Goal: Transaction & Acquisition: Purchase product/service

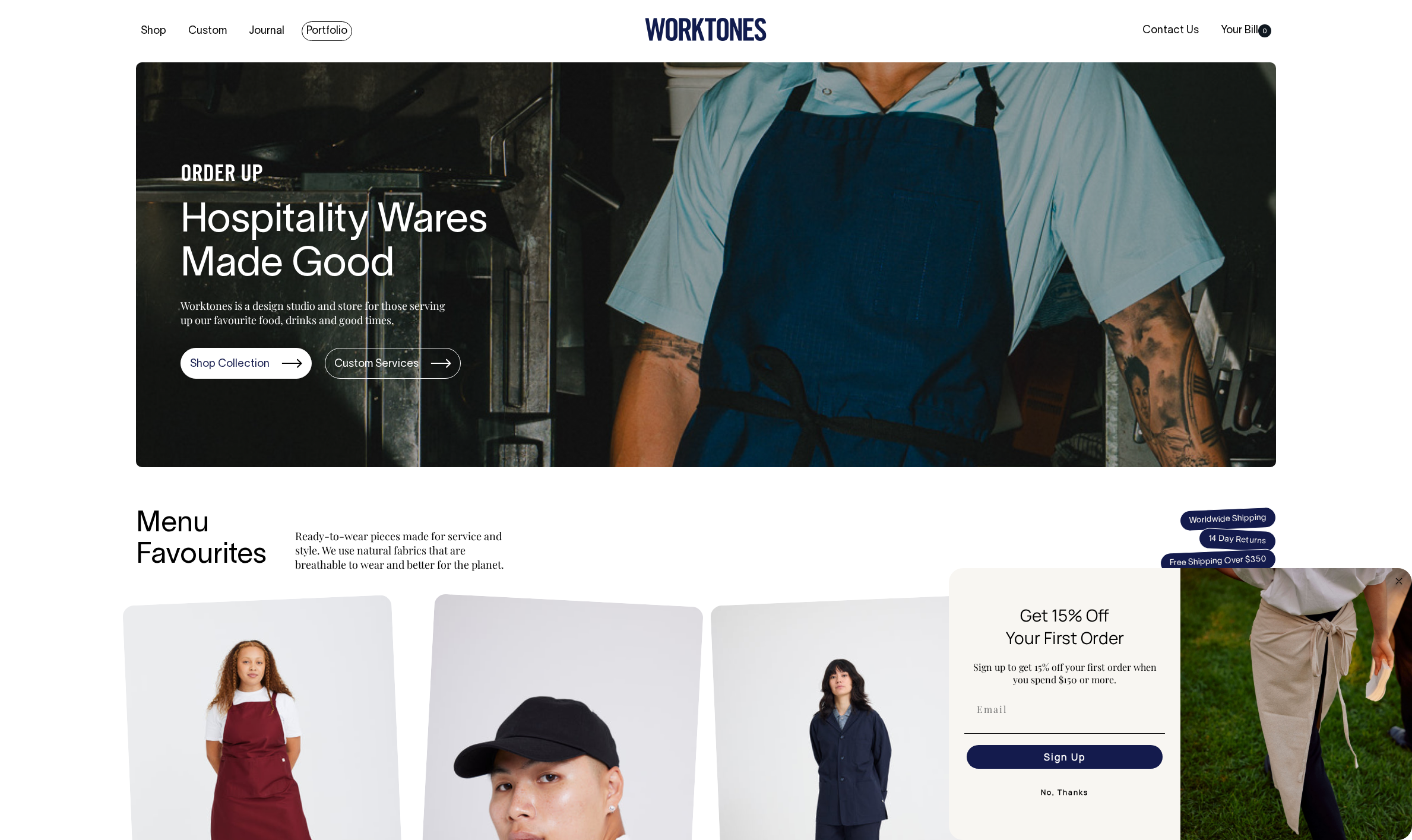
click at [323, 31] on link "Portfolio" at bounding box center [327, 31] width 50 height 19
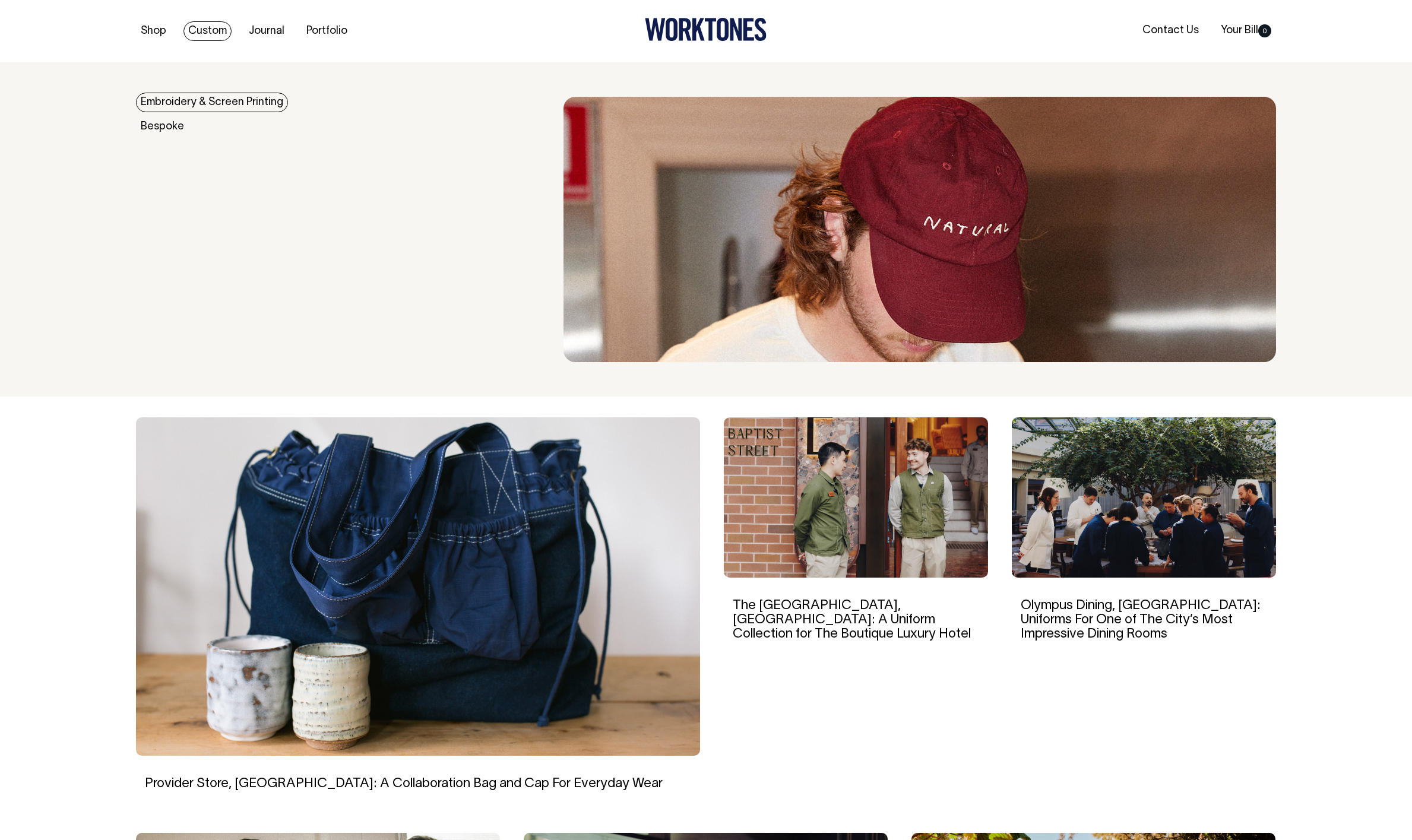
click at [218, 32] on link "Custom" at bounding box center [207, 31] width 48 height 19
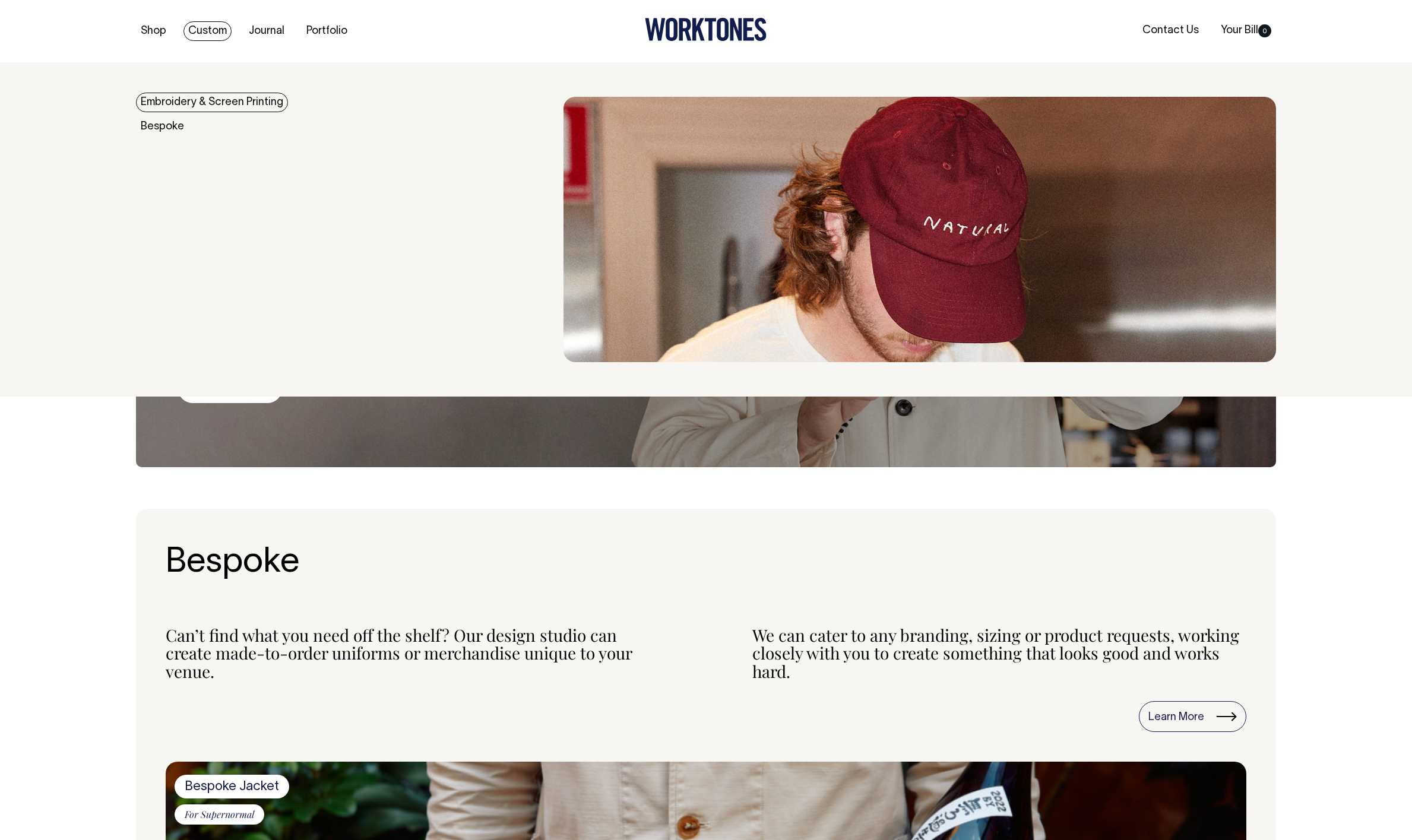
click at [176, 104] on link "Embroidery & Screen Printing" at bounding box center [212, 102] width 152 height 19
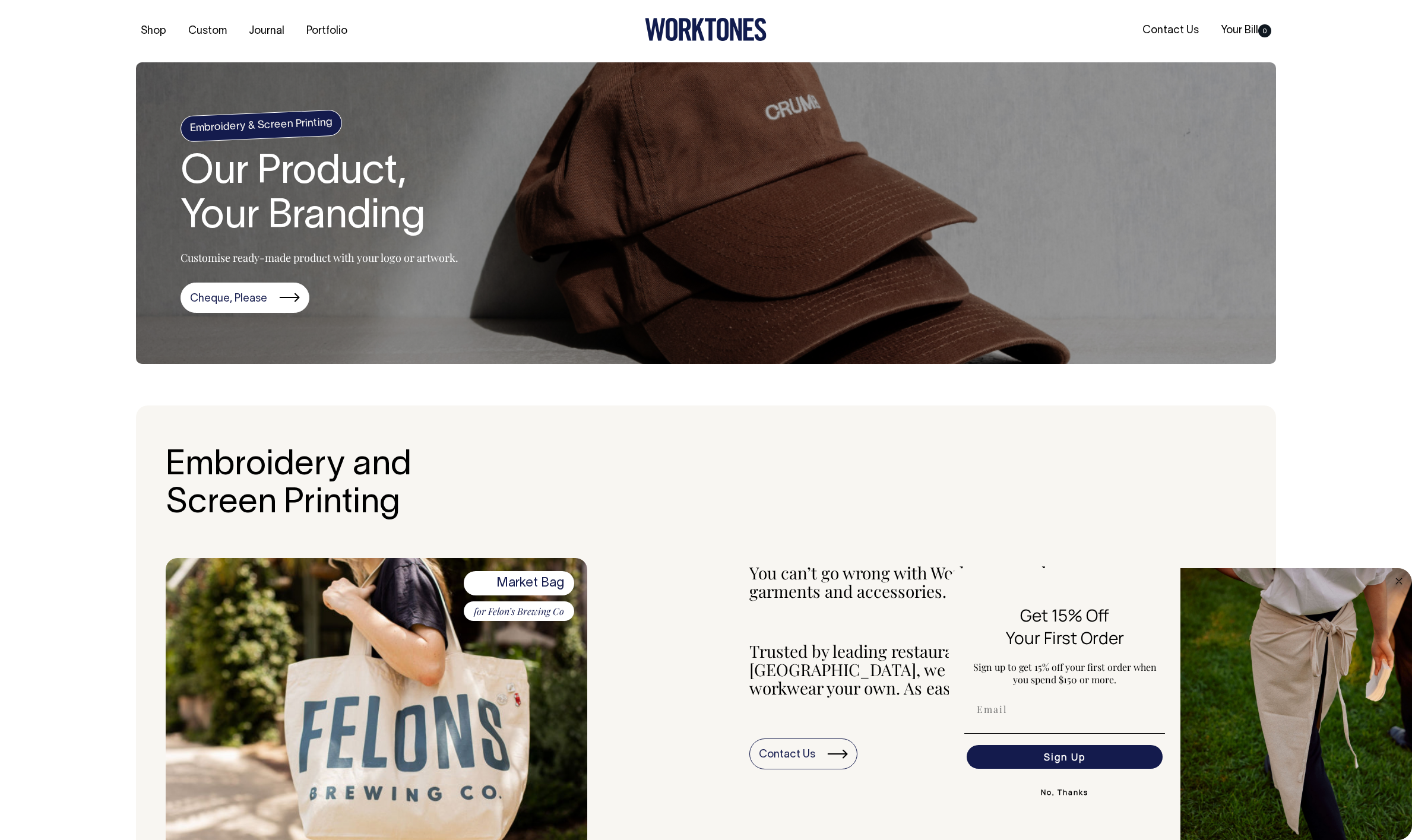
click at [696, 26] on icon at bounding box center [698, 29] width 12 height 22
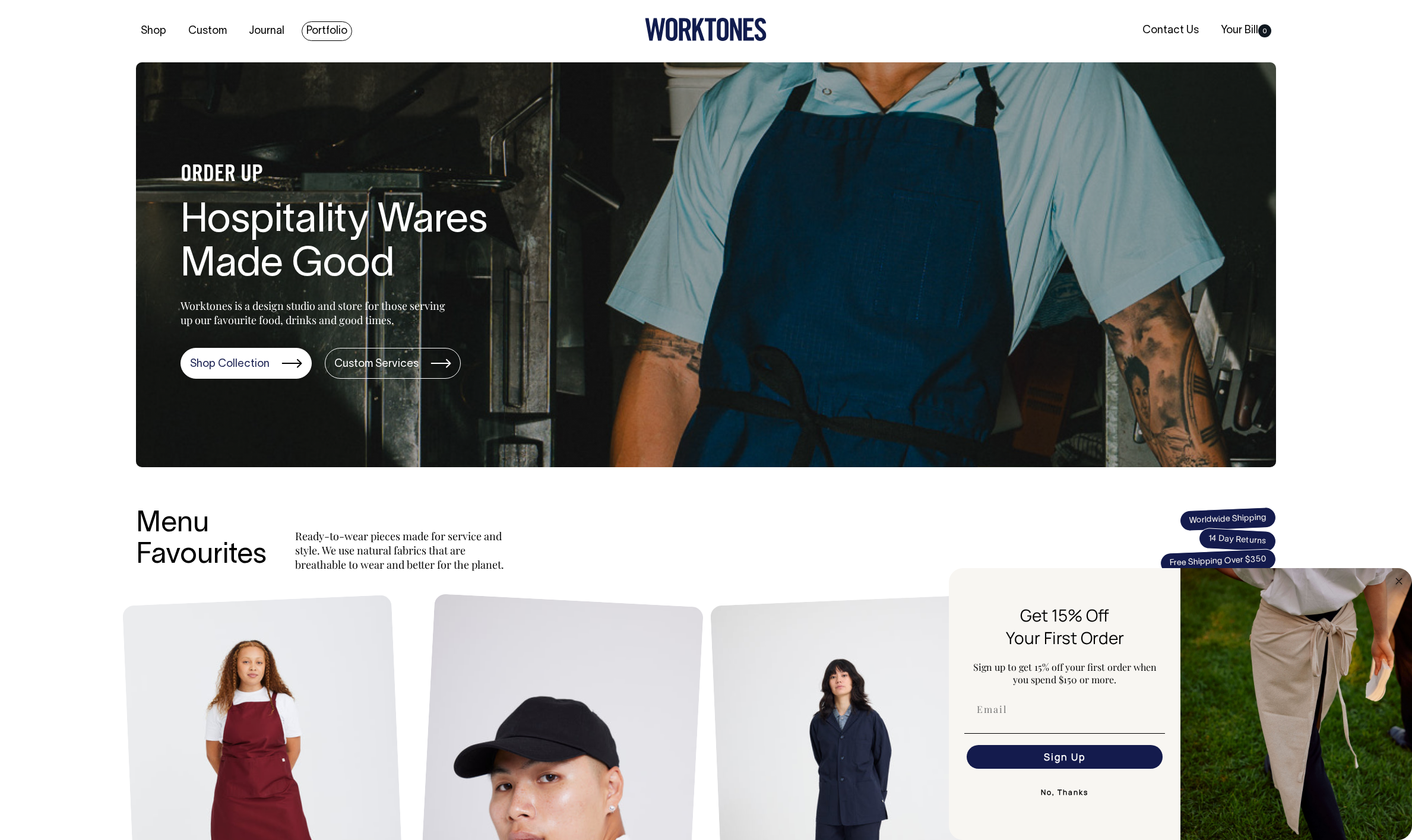
click at [330, 32] on link "Portfolio" at bounding box center [327, 31] width 50 height 19
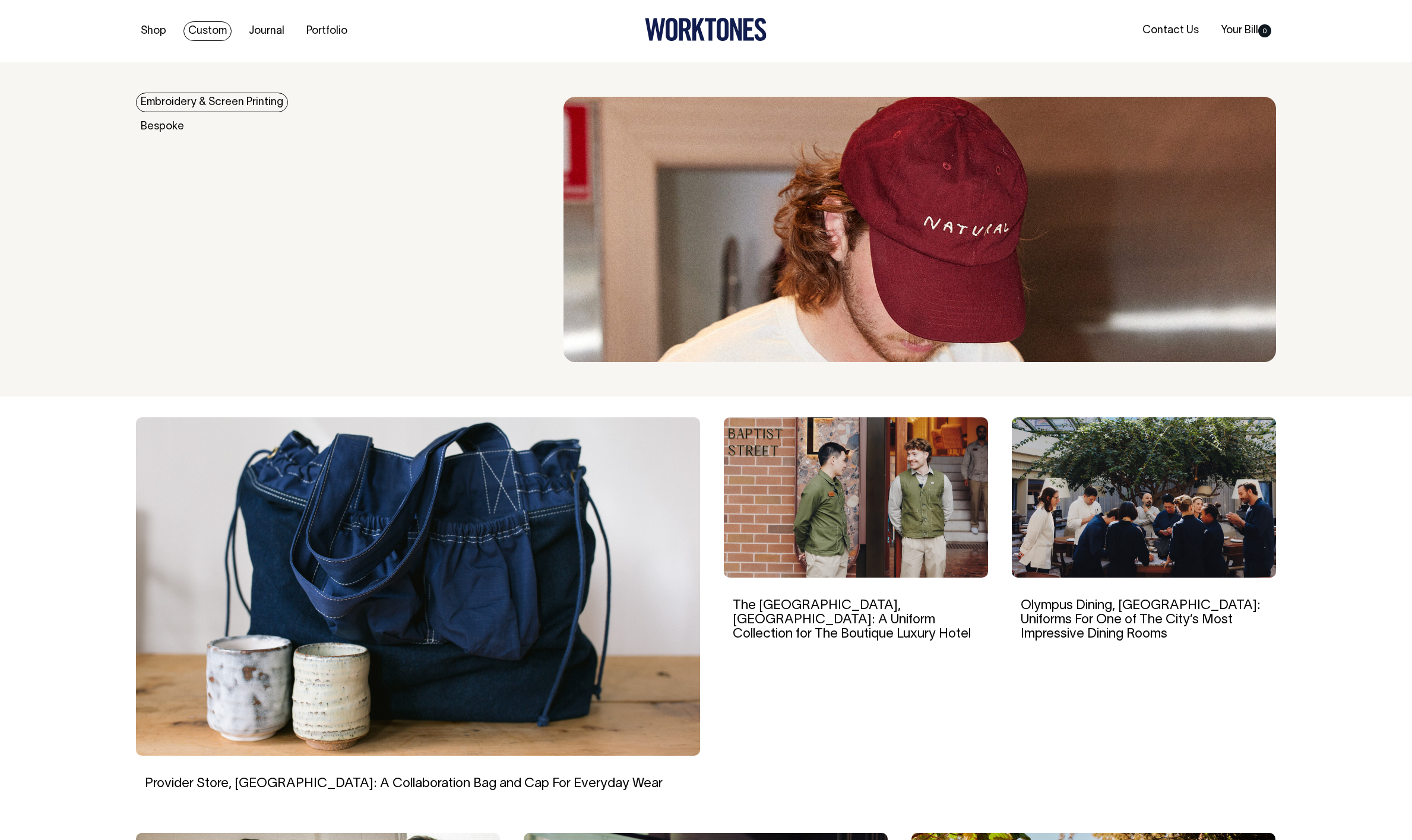
click at [207, 106] on link "Embroidery & Screen Printing" at bounding box center [212, 102] width 152 height 19
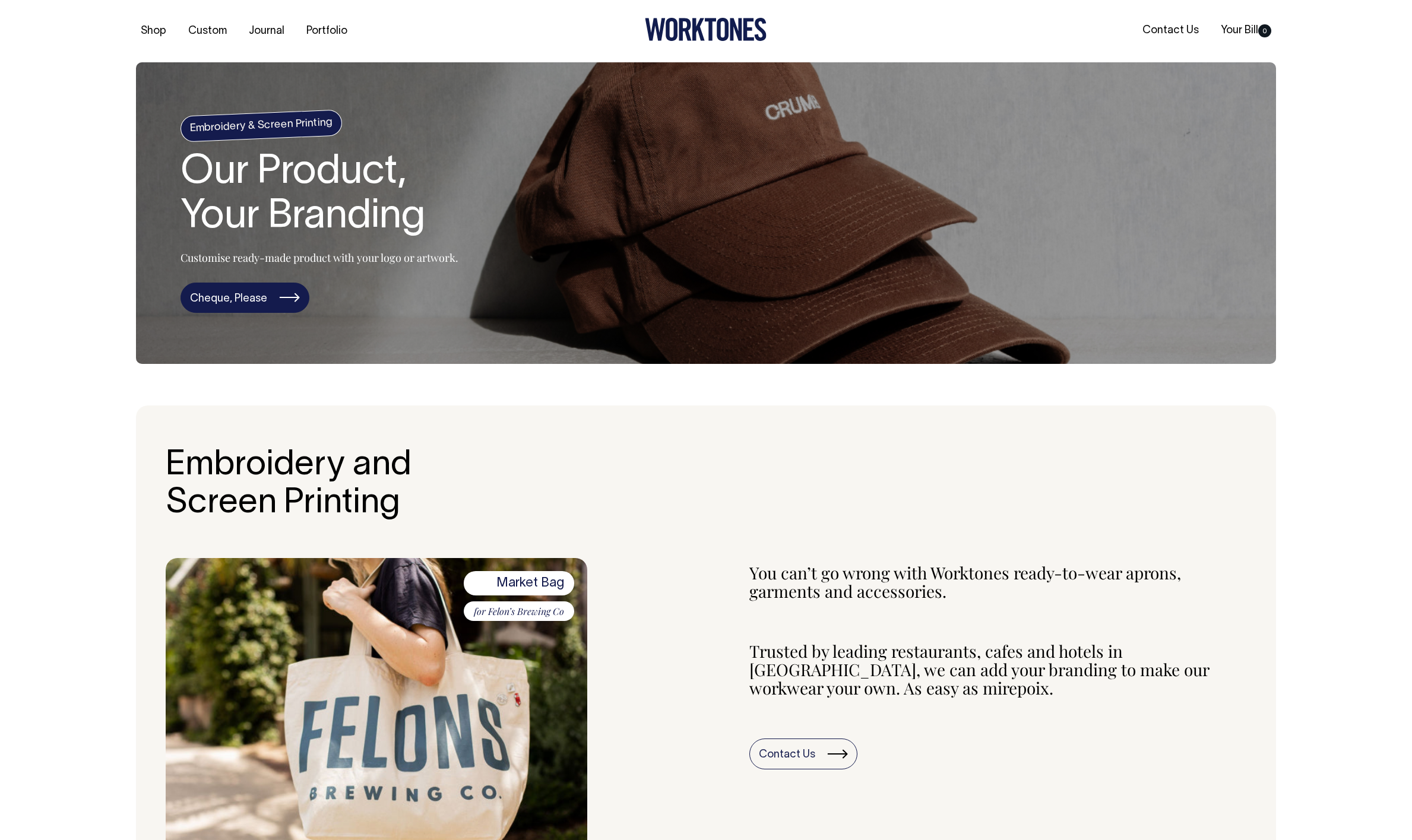
click at [222, 296] on link "Cheque, Please" at bounding box center [244, 297] width 129 height 31
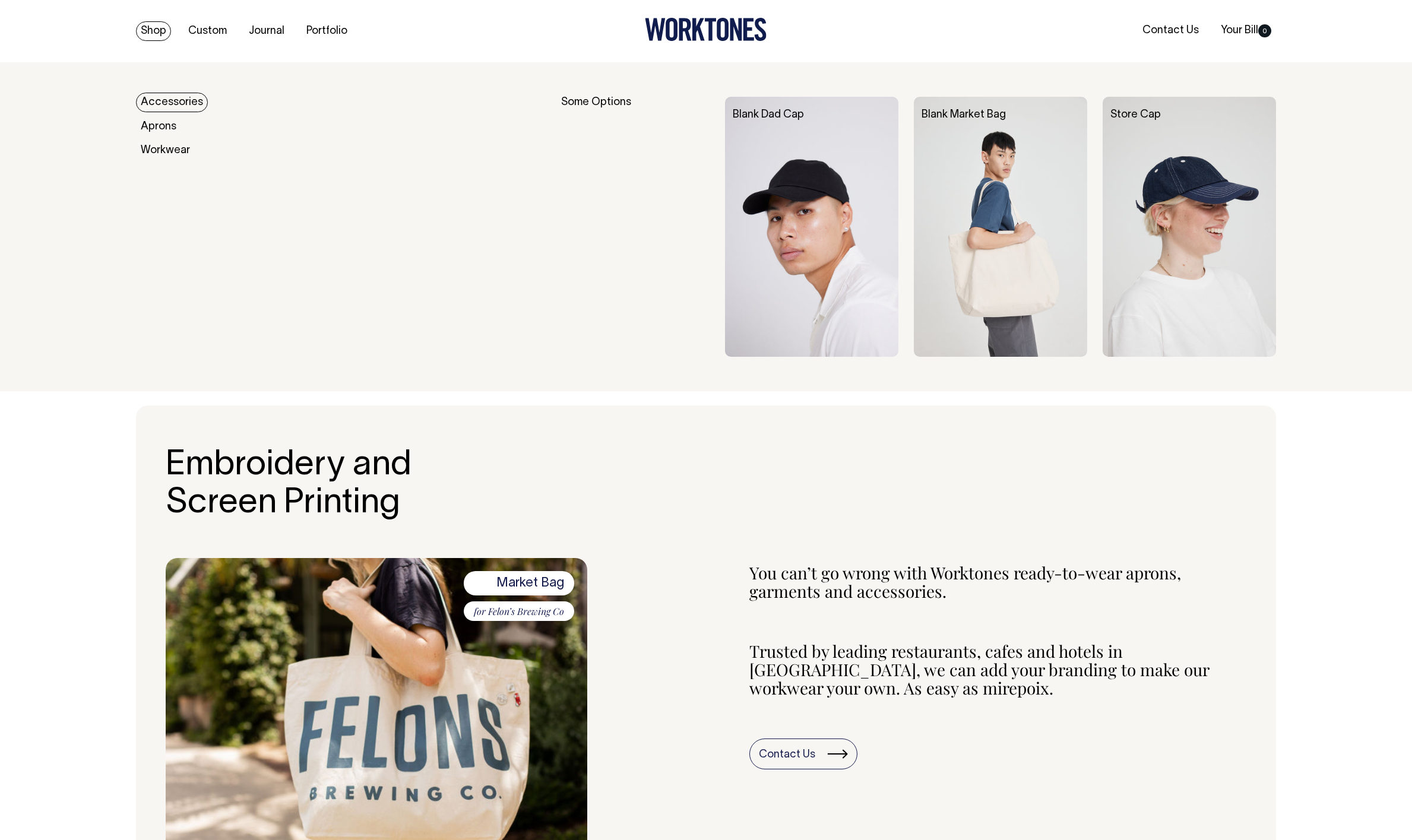
click at [757, 161] on img at bounding box center [811, 227] width 173 height 260
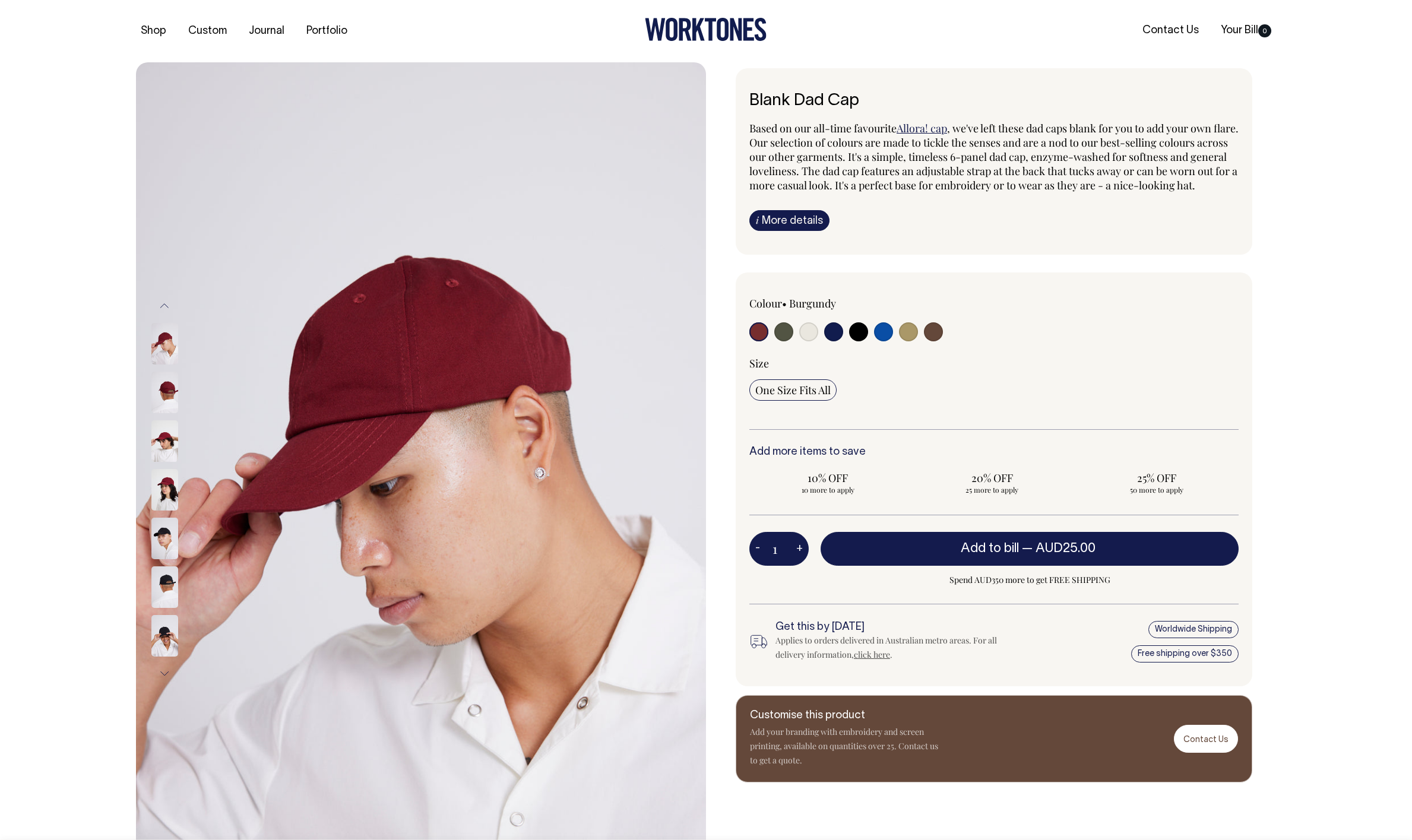
click at [803, 341] on input "radio" at bounding box center [808, 332] width 19 height 19
radio input "true"
select select "Natural"
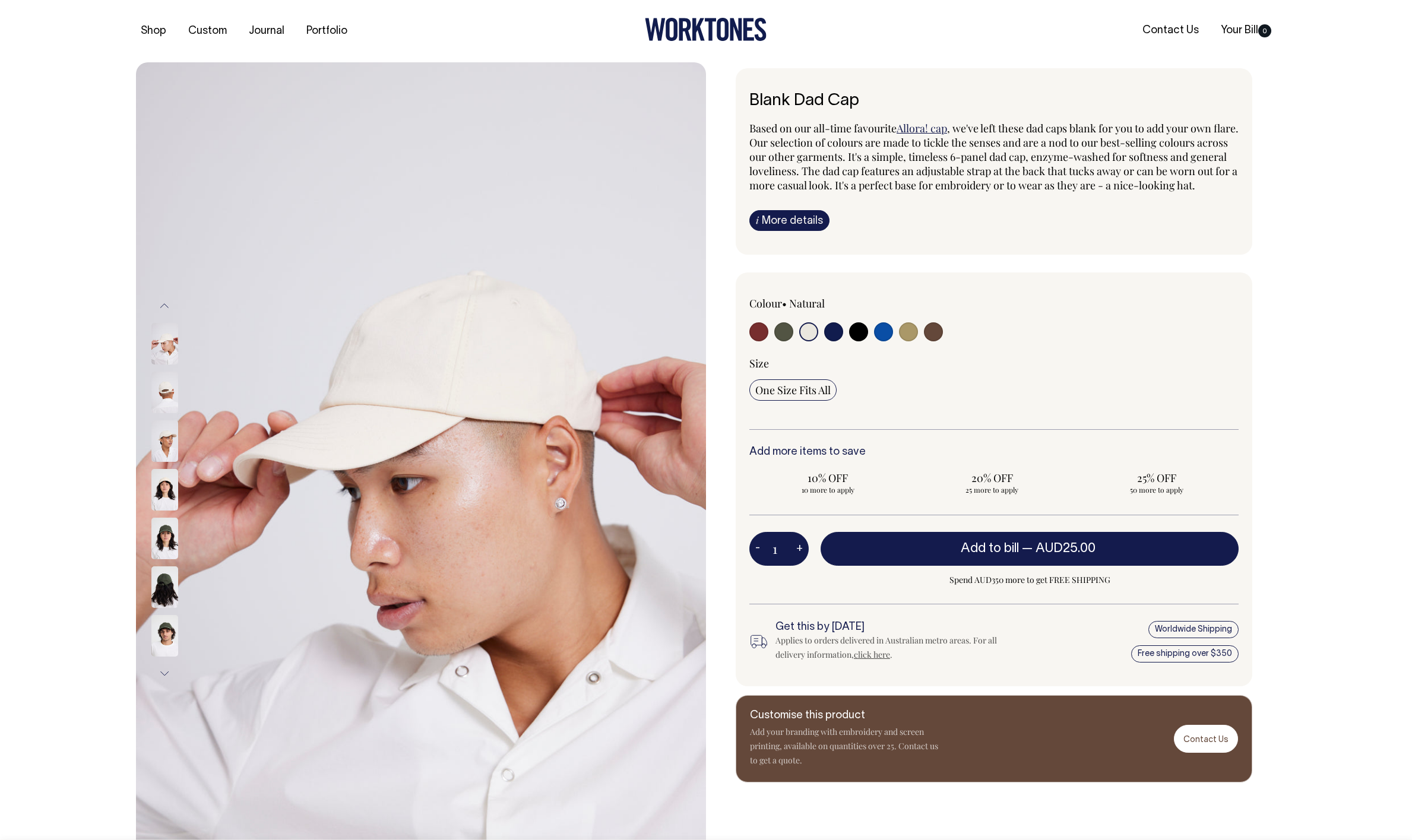
click at [751, 341] on input "radio" at bounding box center [759, 332] width 19 height 19
radio input "true"
select select "Burgundy"
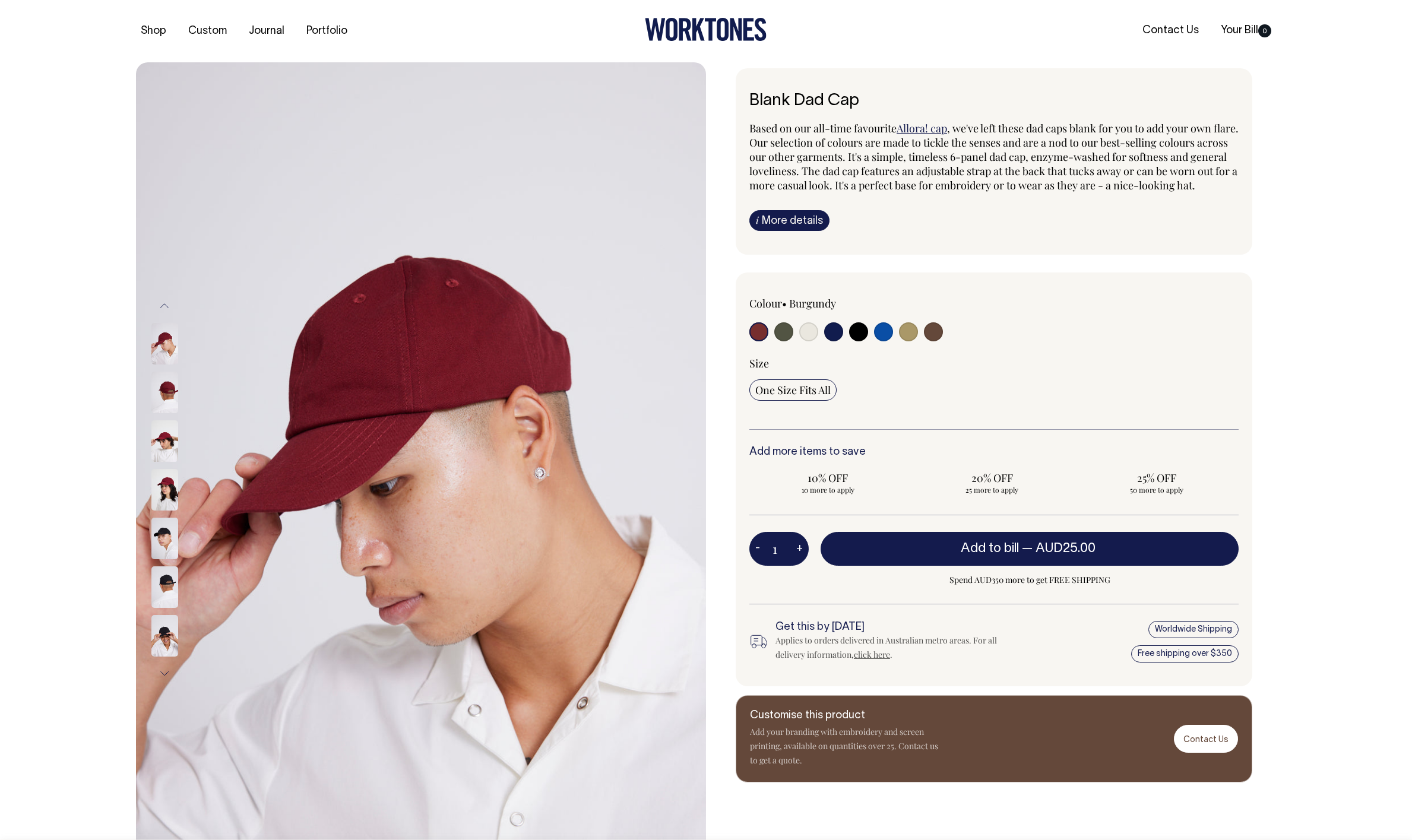
click at [811, 341] on input "radio" at bounding box center [808, 332] width 19 height 19
radio input "true"
select select "Natural"
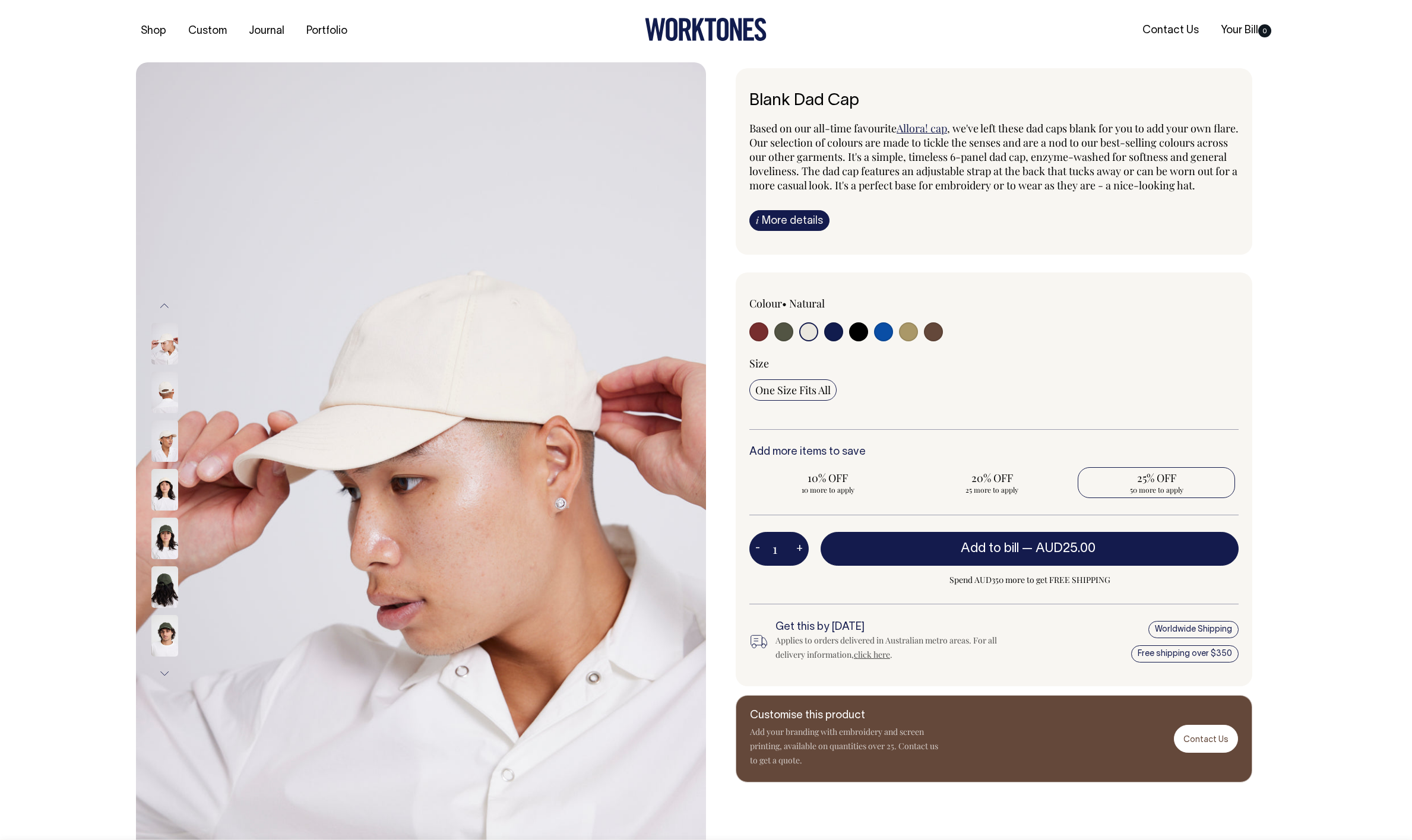
click at [1156, 494] on span "50 more to apply" at bounding box center [1156, 489] width 145 height 9
click at [1156, 498] on input "25% OFF 50 more to apply" at bounding box center [1156, 482] width 157 height 31
radio input "true"
type input "50"
radio input "true"
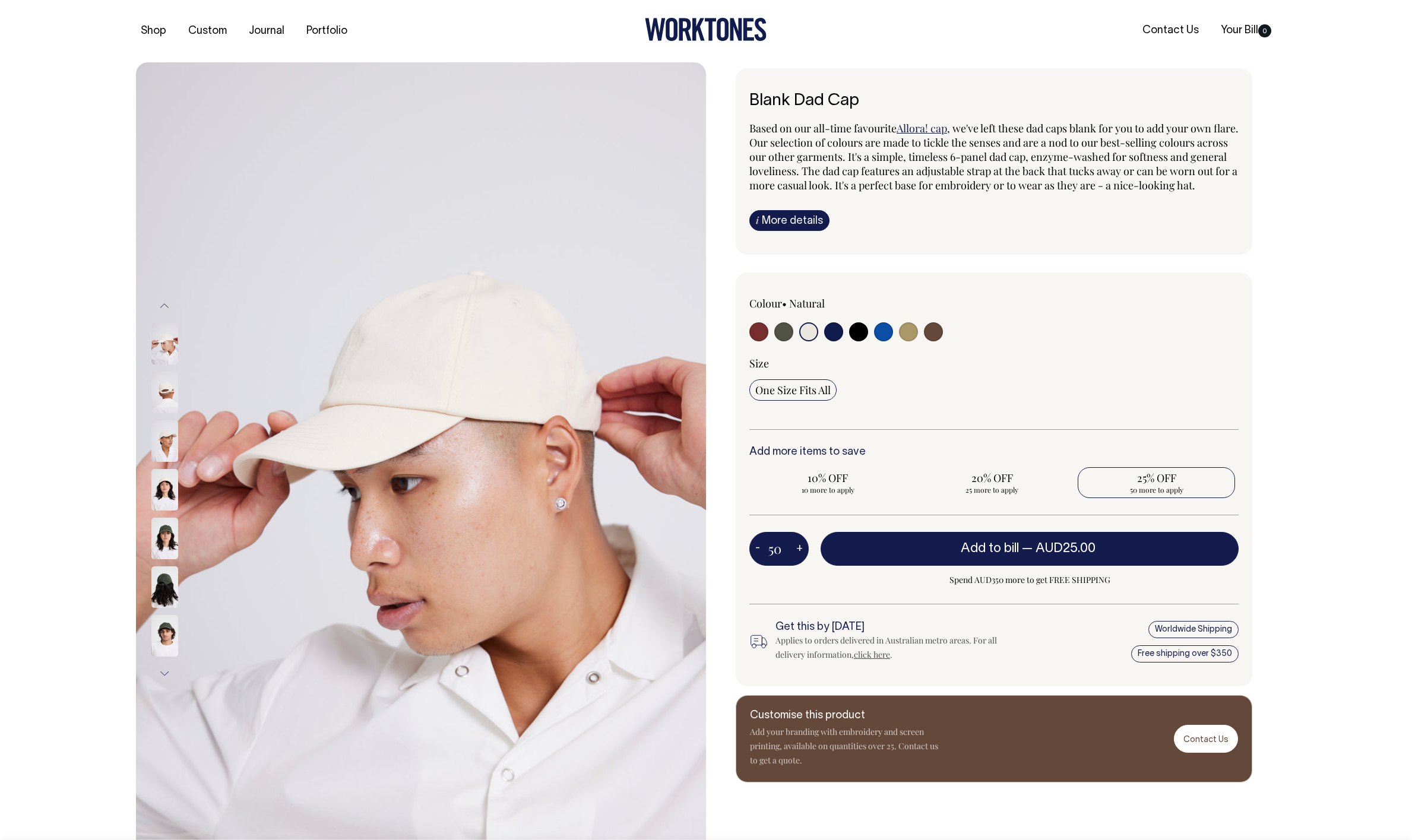
select select
type input "50"
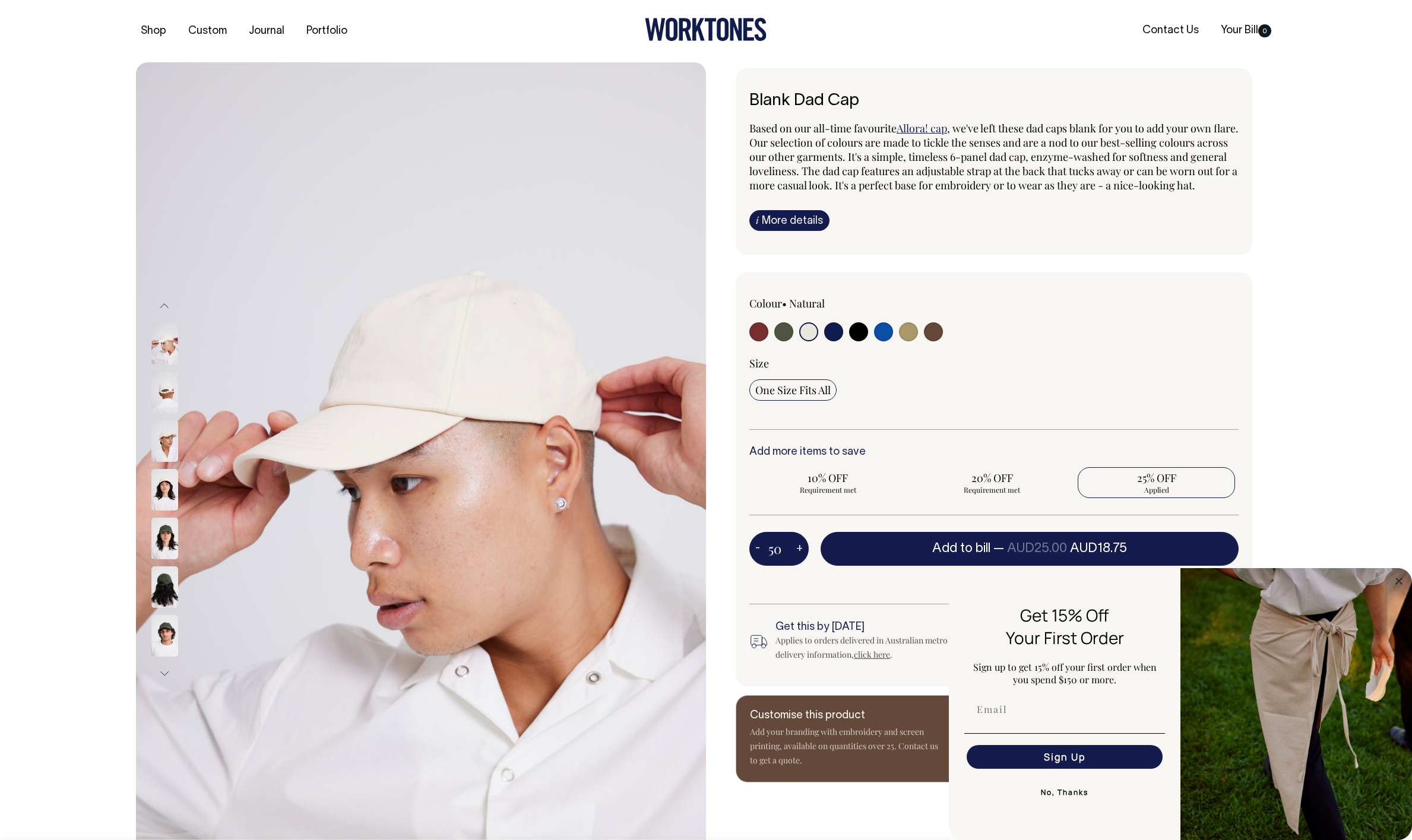
click at [1063, 794] on button "No, Thanks" at bounding box center [1064, 793] width 200 height 24
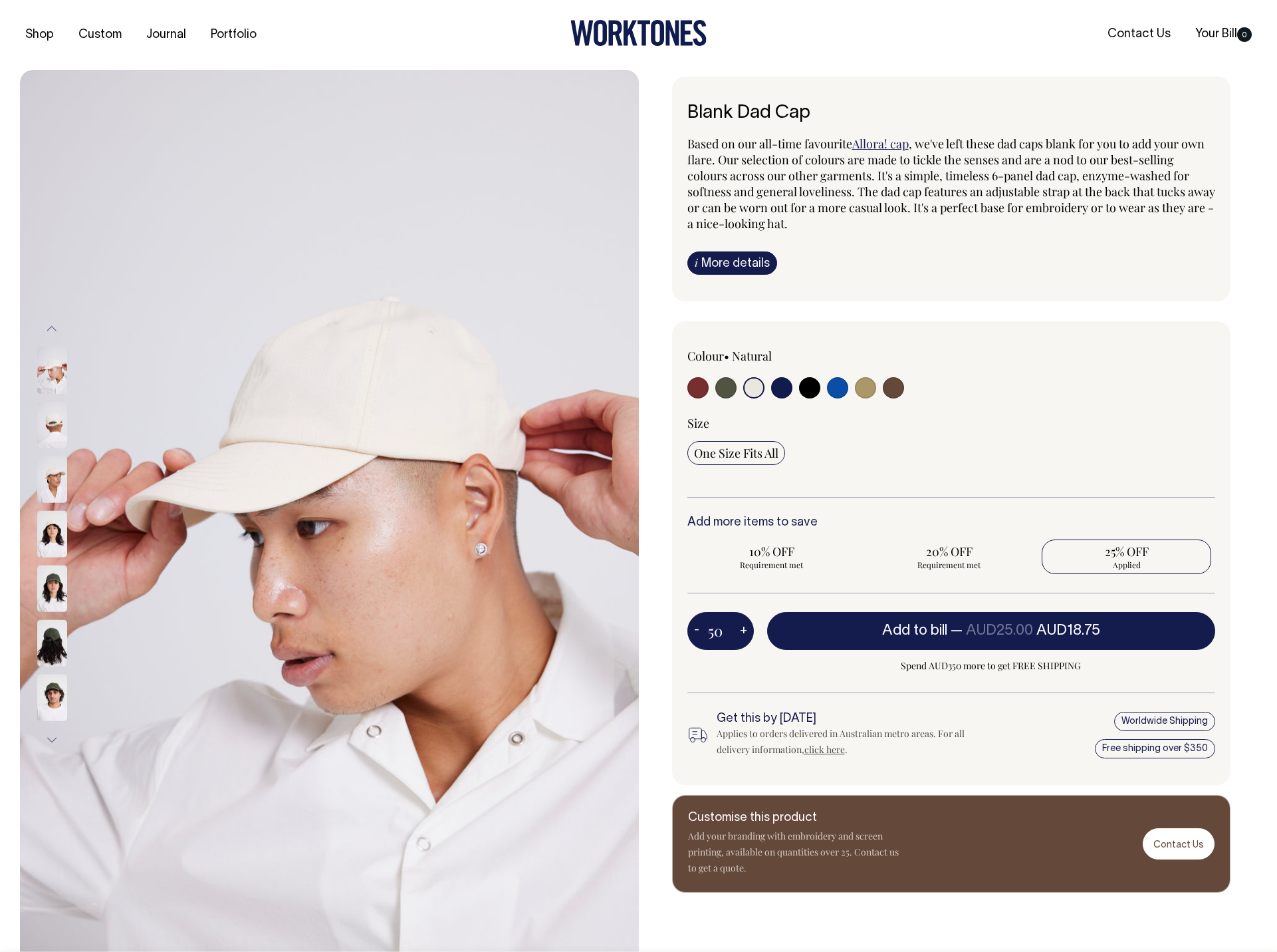
click at [695, 387] on input "radio" at bounding box center [698, 388] width 21 height 21
radio input "true"
select select "Burgundy"
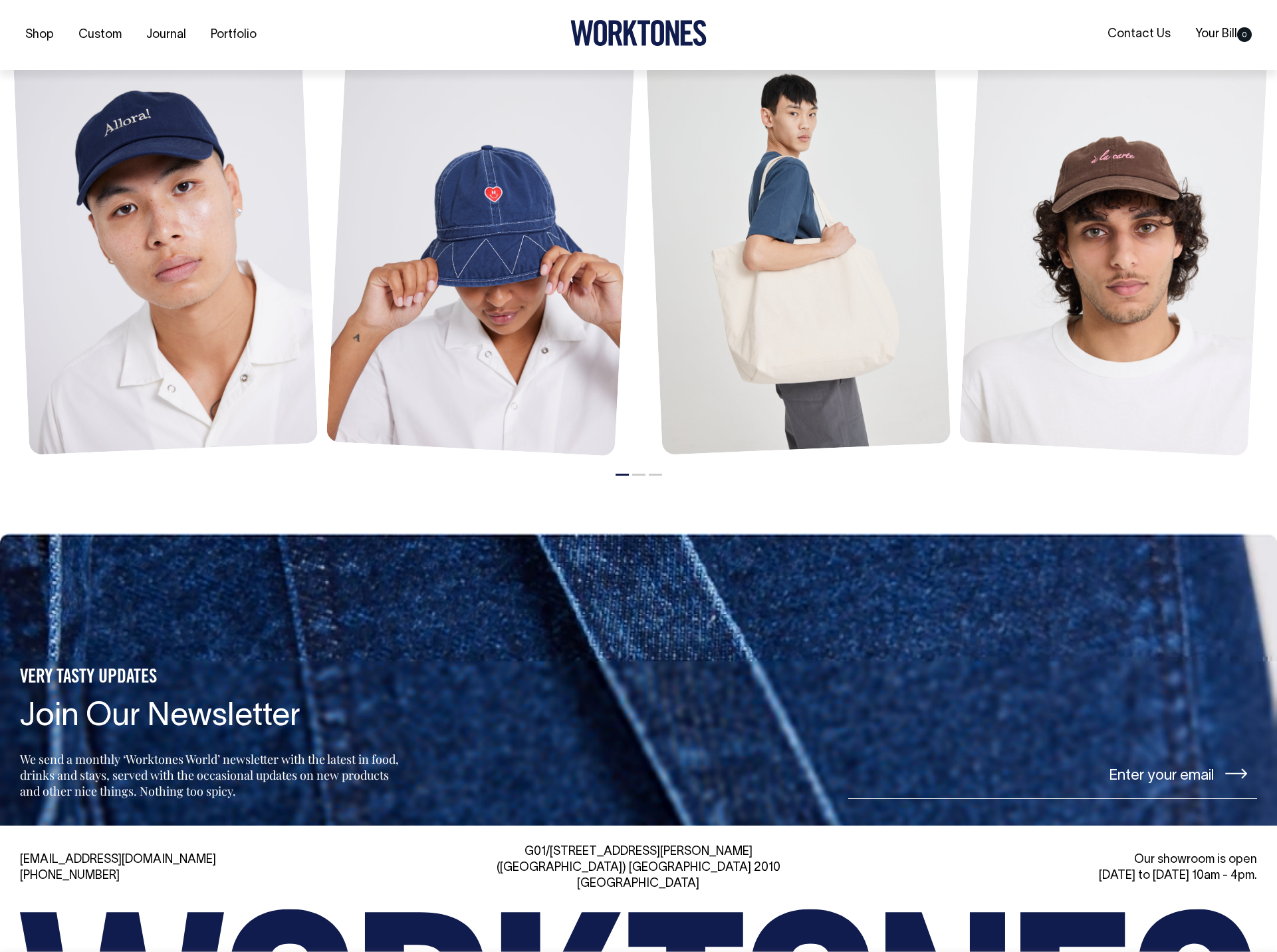
scroll to position [1925, 0]
